Goal: Book appointment/travel/reservation: Register for event/course

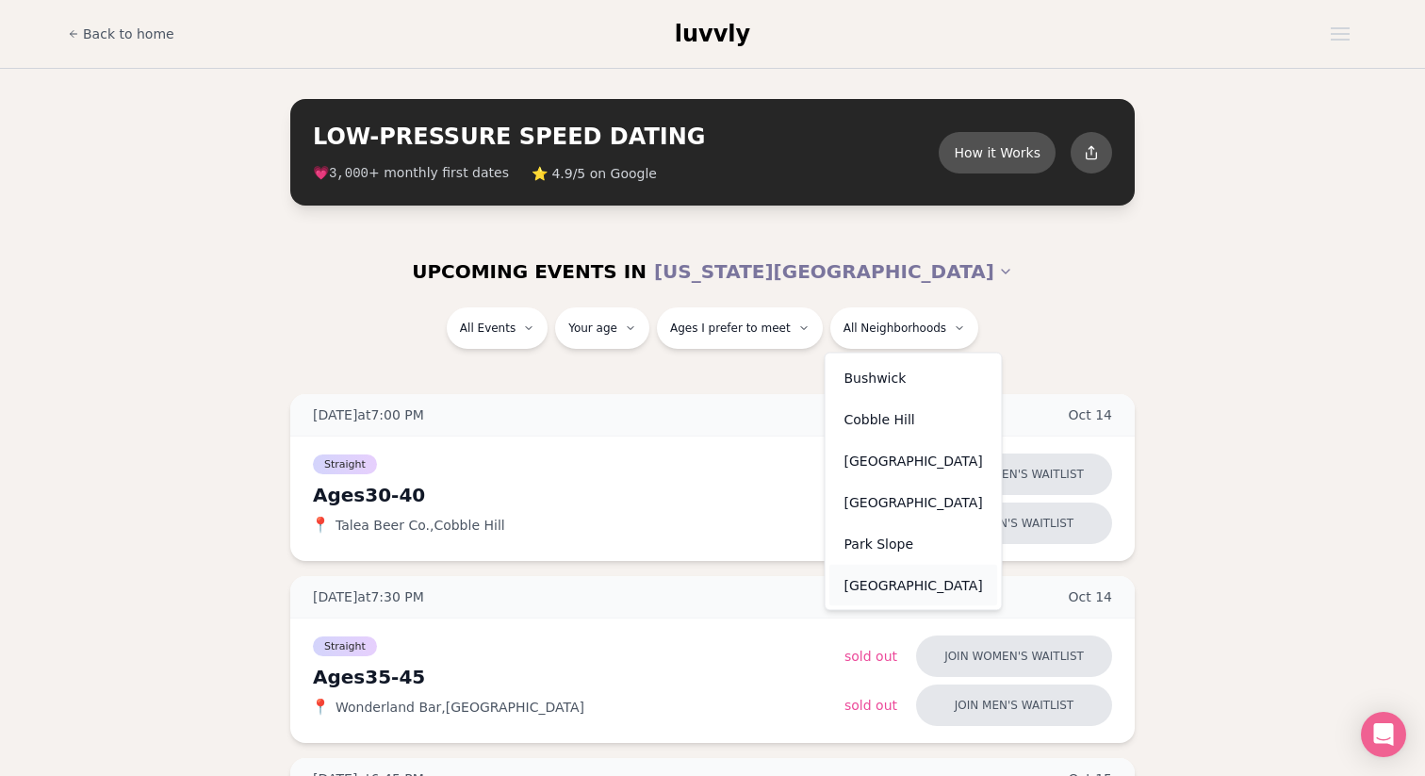
click at [868, 584] on div "[GEOGRAPHIC_DATA]" at bounding box center [914, 585] width 169 height 41
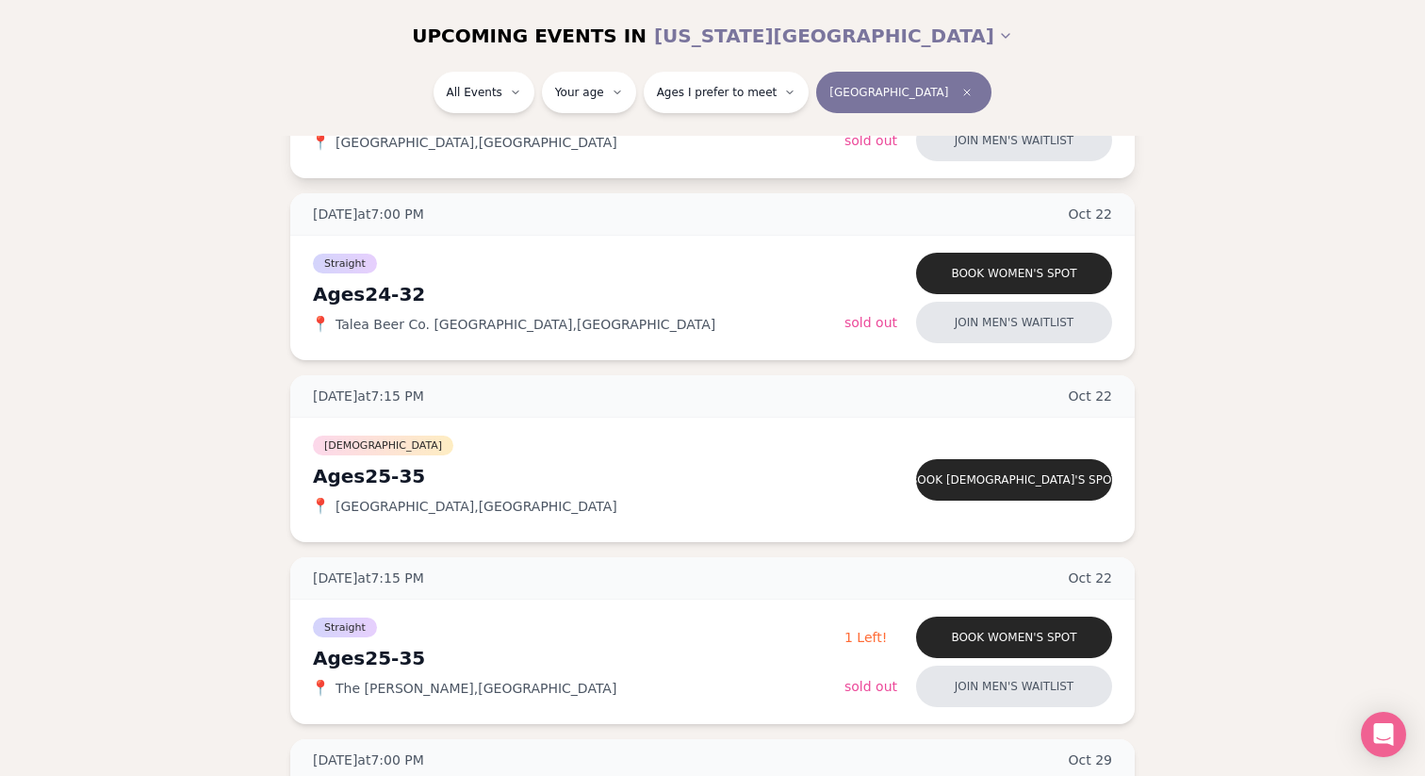
scroll to position [390, 0]
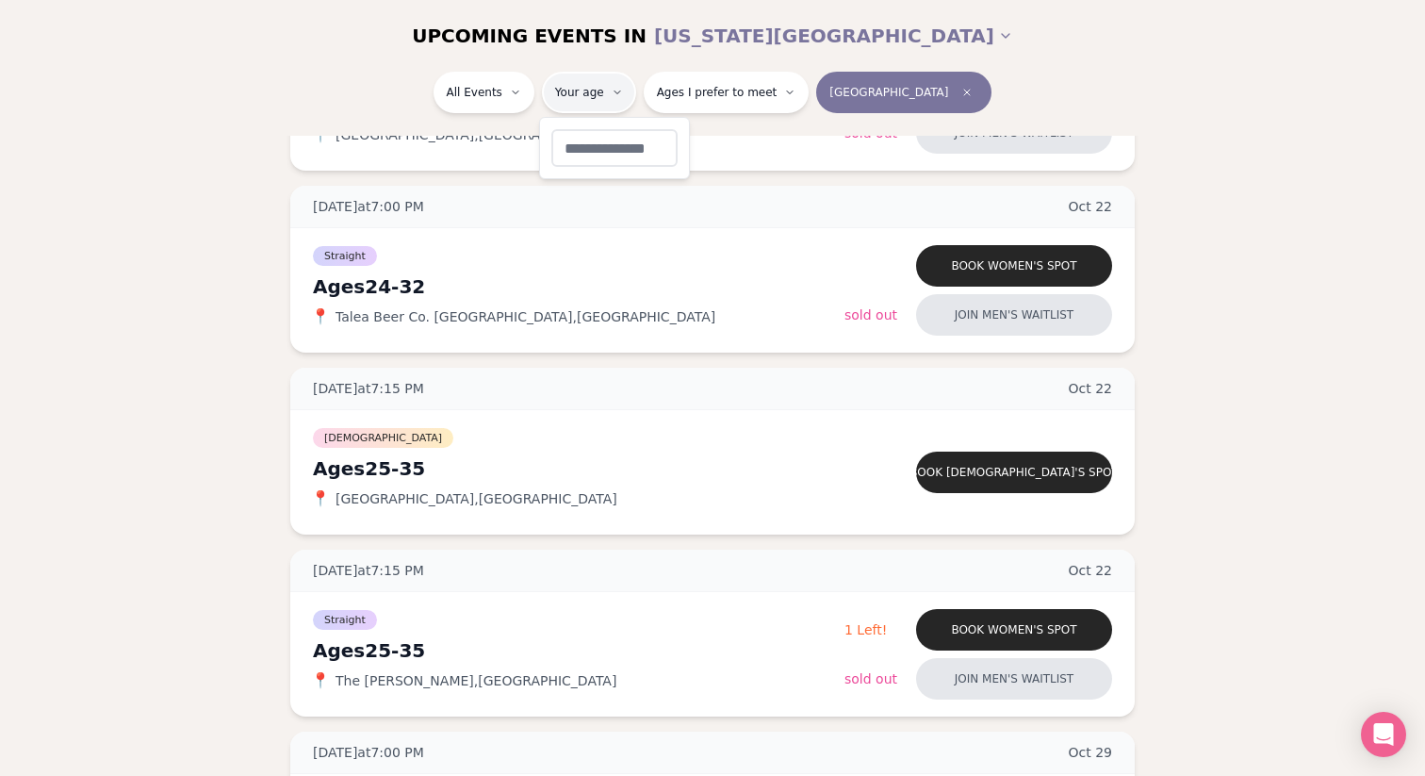
type input "*"
type input "**"
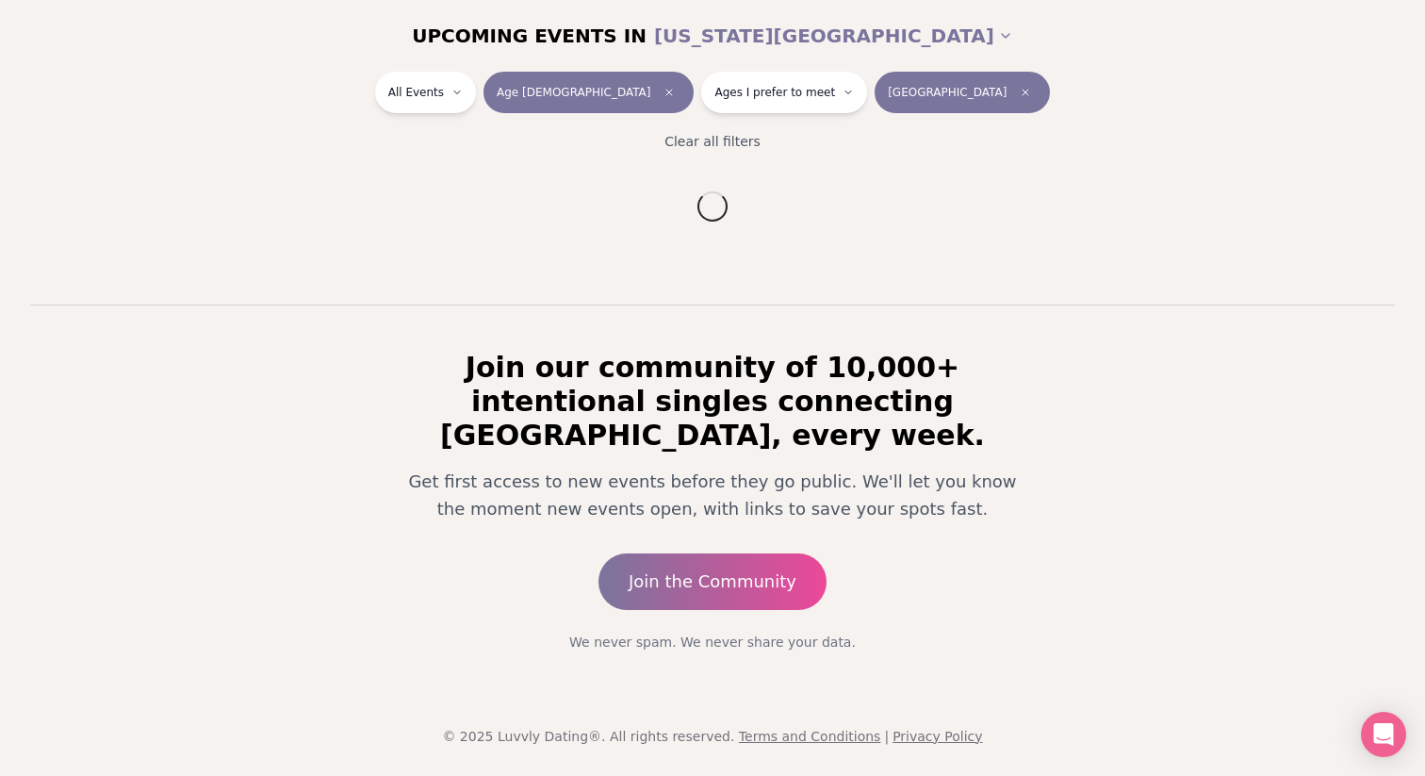
scroll to position [206, 0]
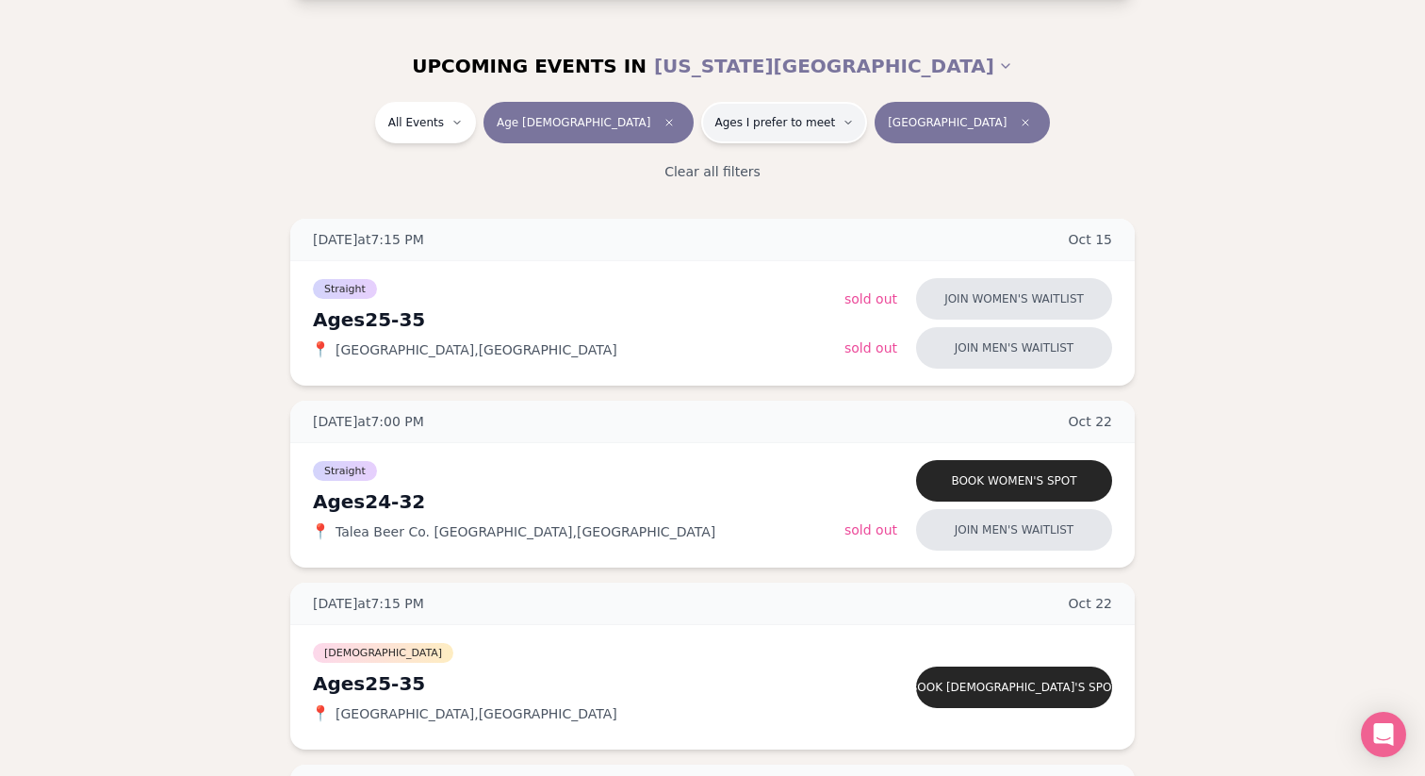
click at [748, 115] on span "Ages I prefer to meet" at bounding box center [775, 122] width 121 height 15
click at [672, 214] on button "Older than me" at bounding box center [675, 221] width 15 height 15
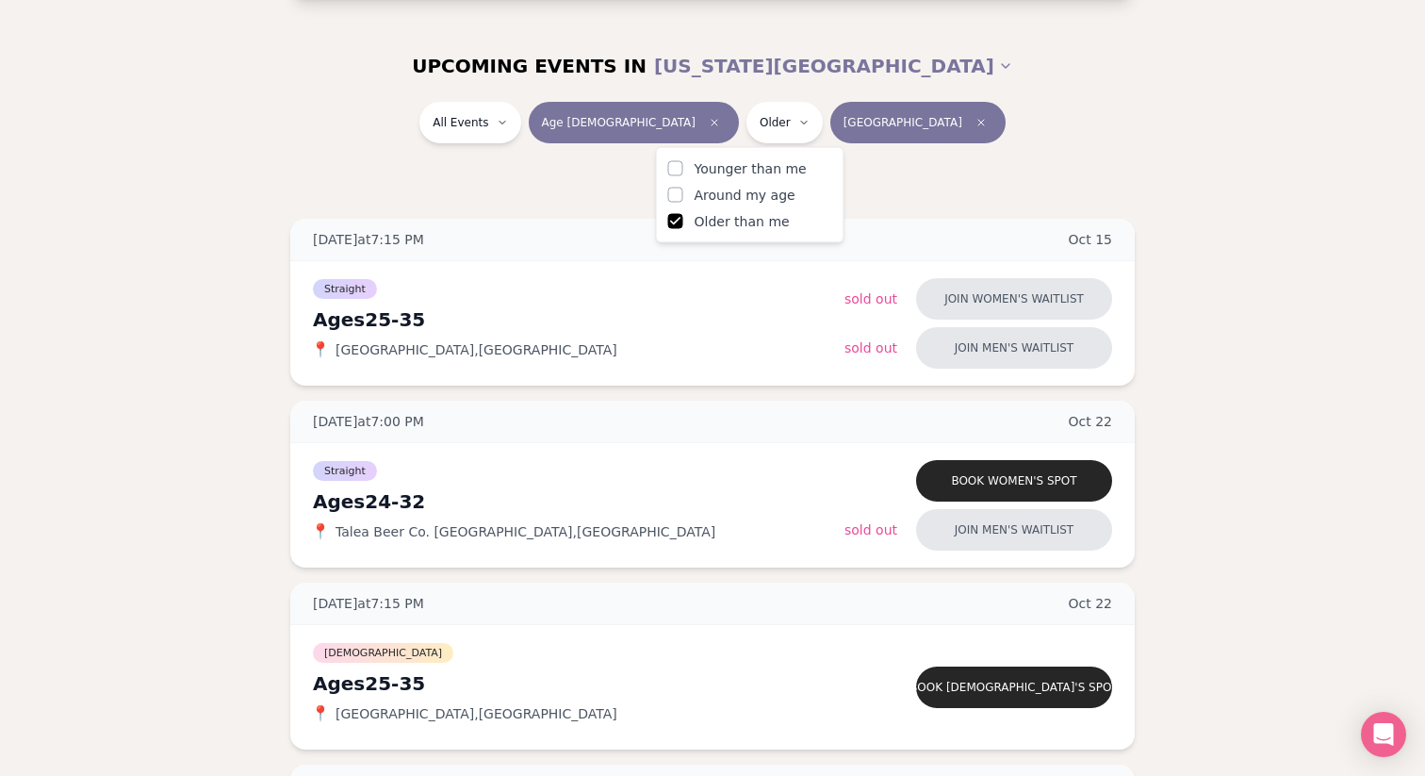
click at [994, 130] on div "All Events Age [DEMOGRAPHIC_DATA] Older [GEOGRAPHIC_DATA]" at bounding box center [713, 126] width 1056 height 49
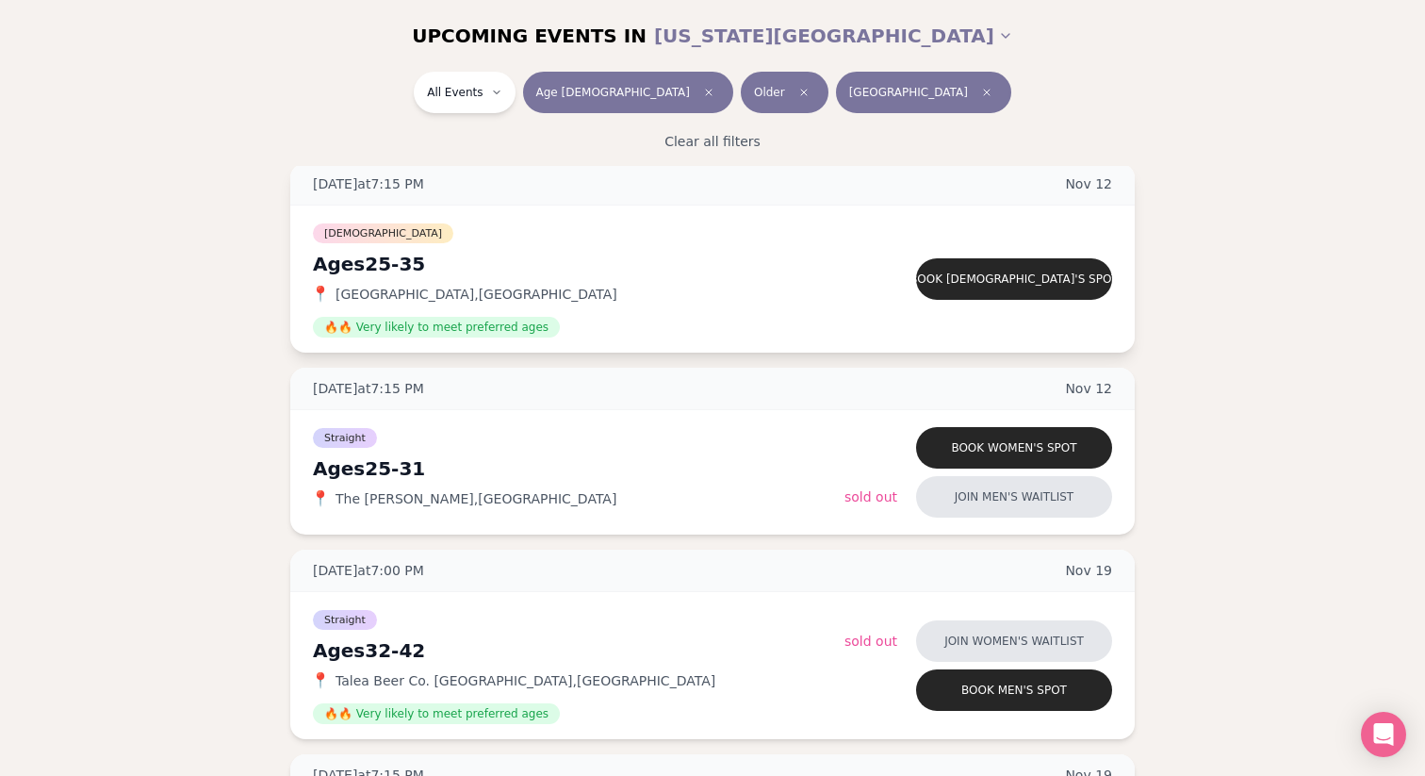
scroll to position [2436, 0]
